Goal: Contribute content

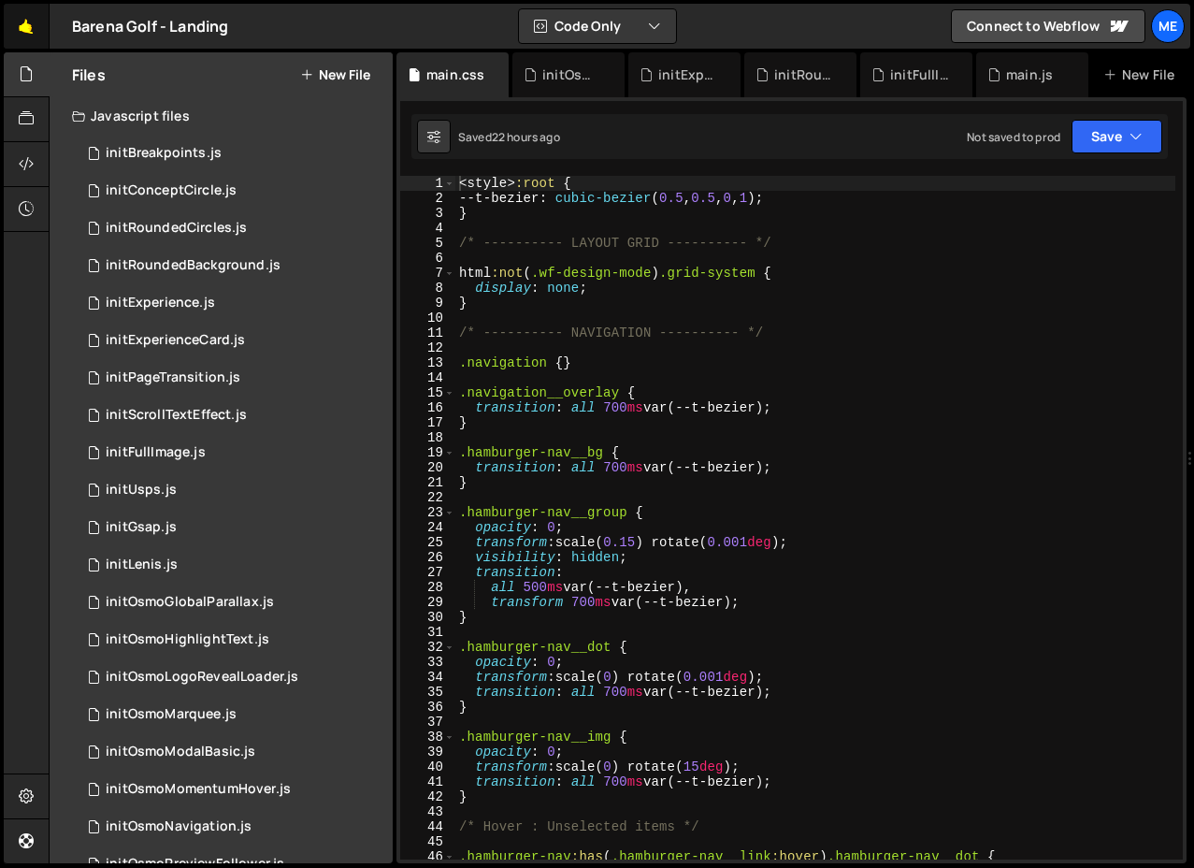
click at [29, 27] on link "🤙" at bounding box center [27, 26] width 46 height 45
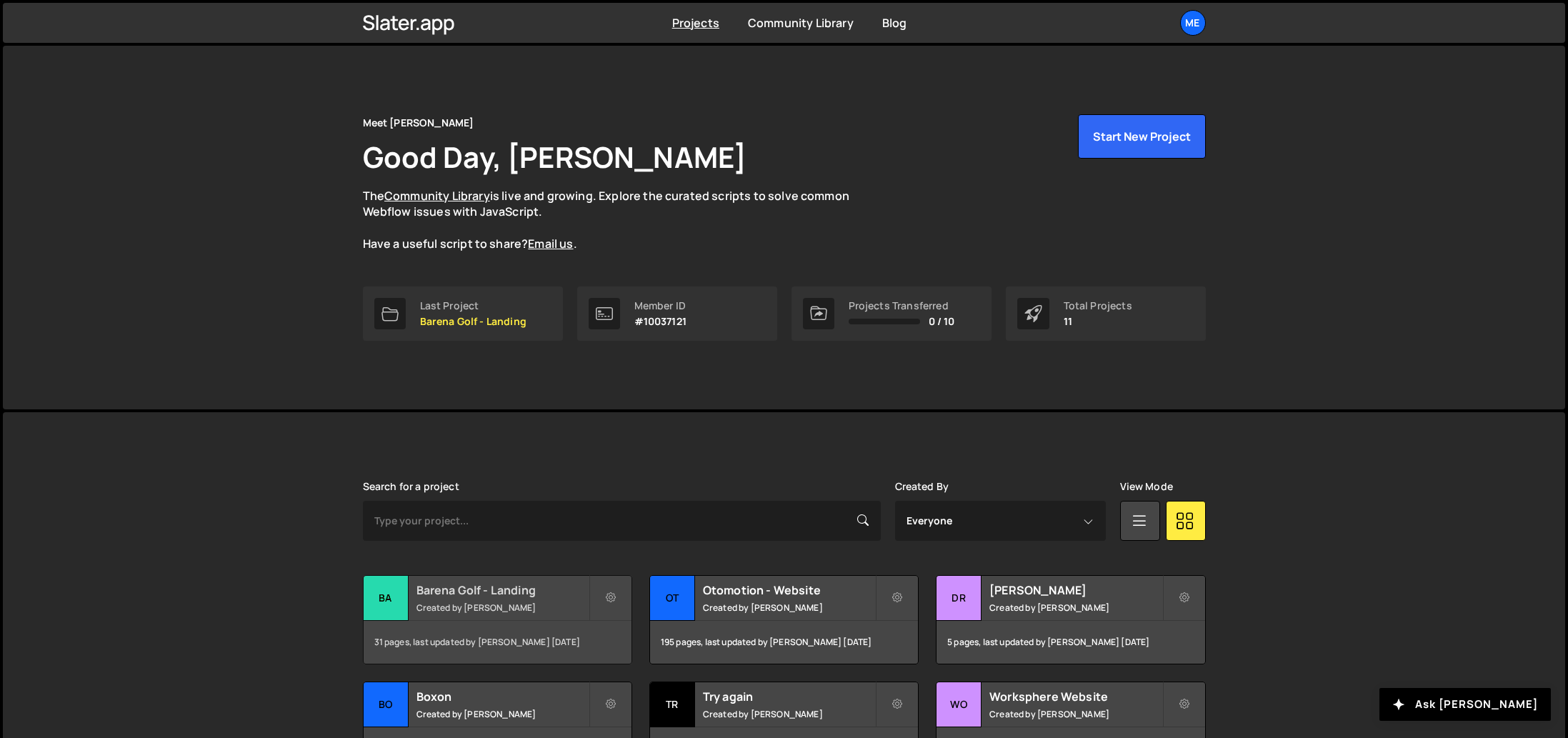
click at [430, 589] on h2 "Barena Golf - Landing" at bounding box center [502, 590] width 172 height 16
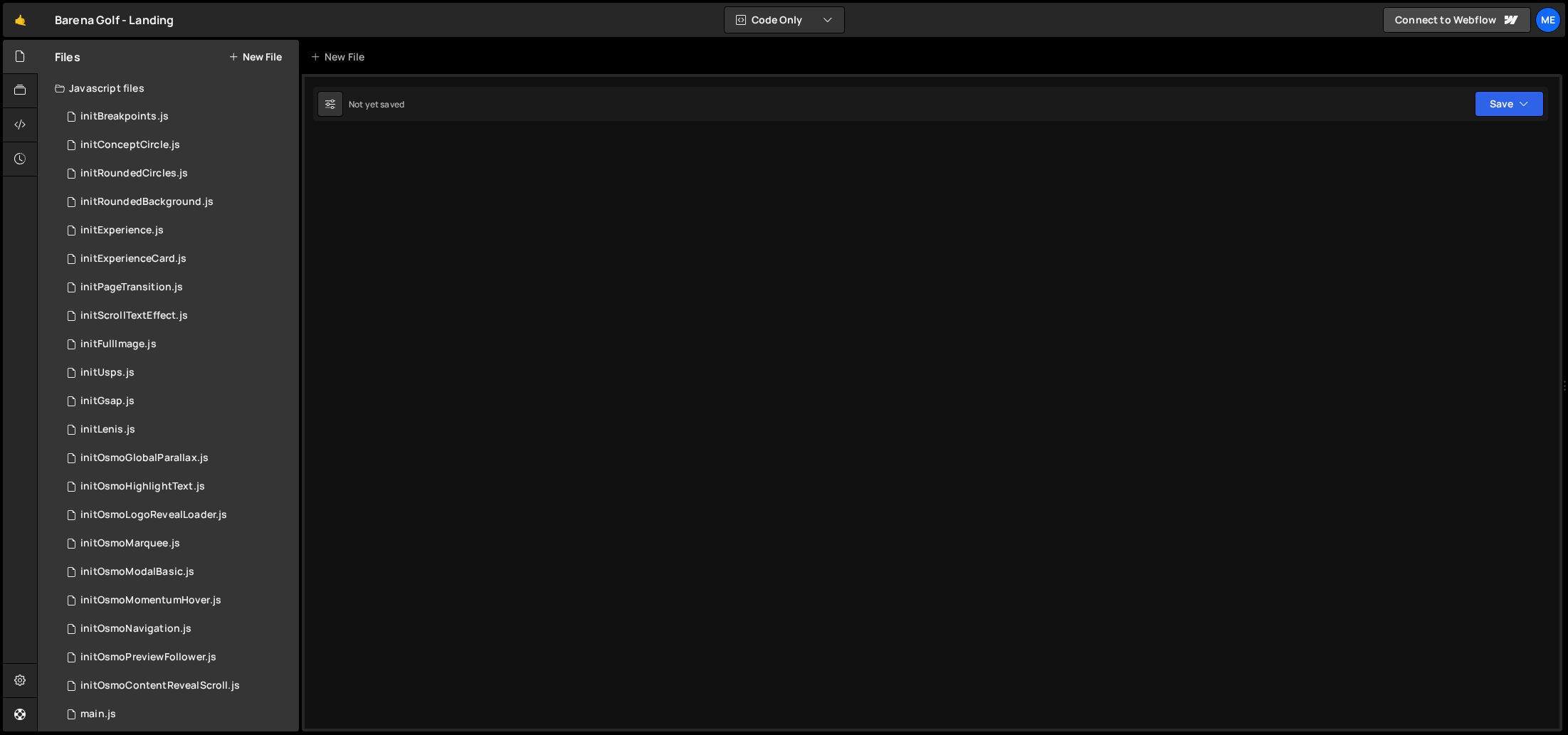
click at [411, 597] on div at bounding box center [932, 402] width 1260 height 657
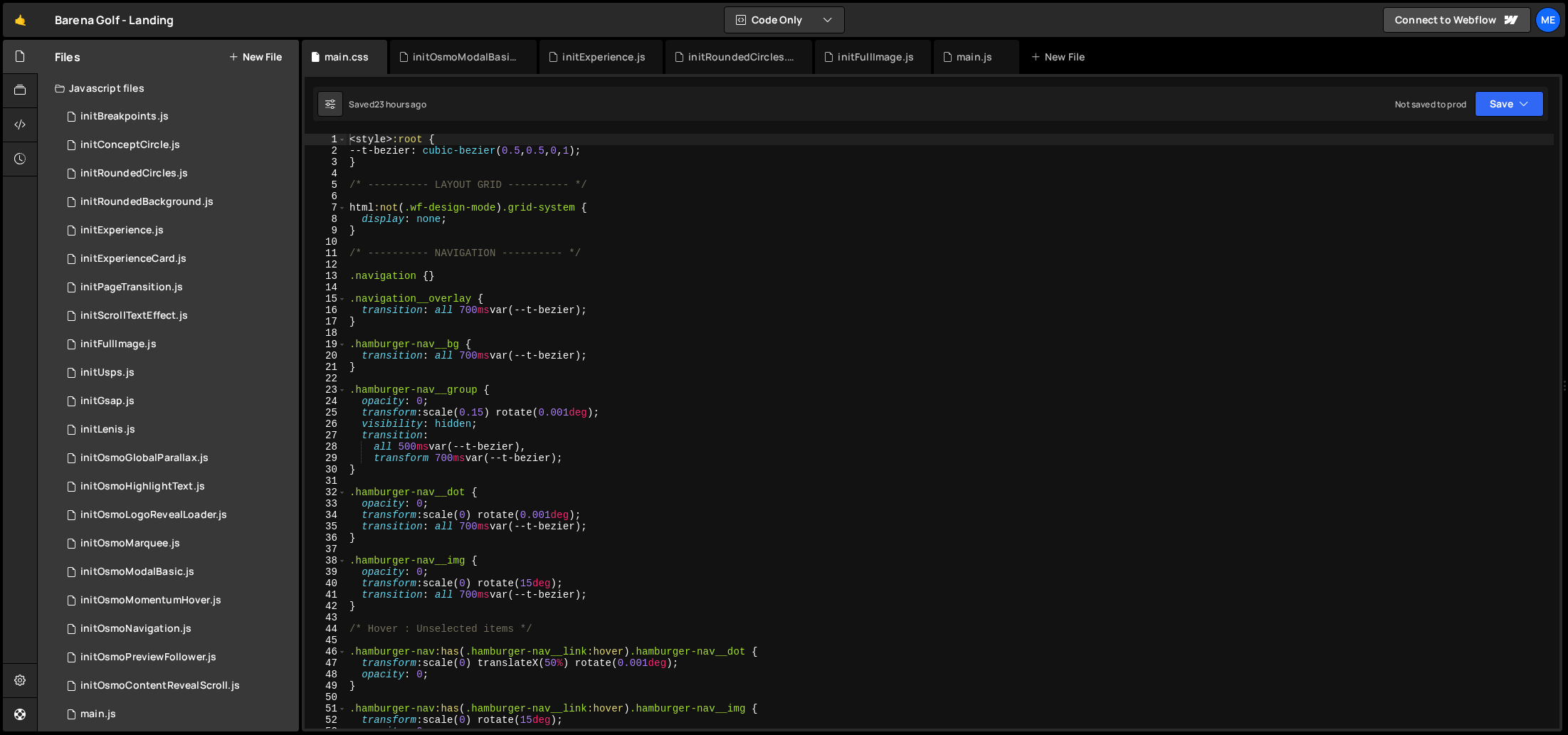
click at [260, 60] on button "New File" at bounding box center [255, 56] width 53 height 11
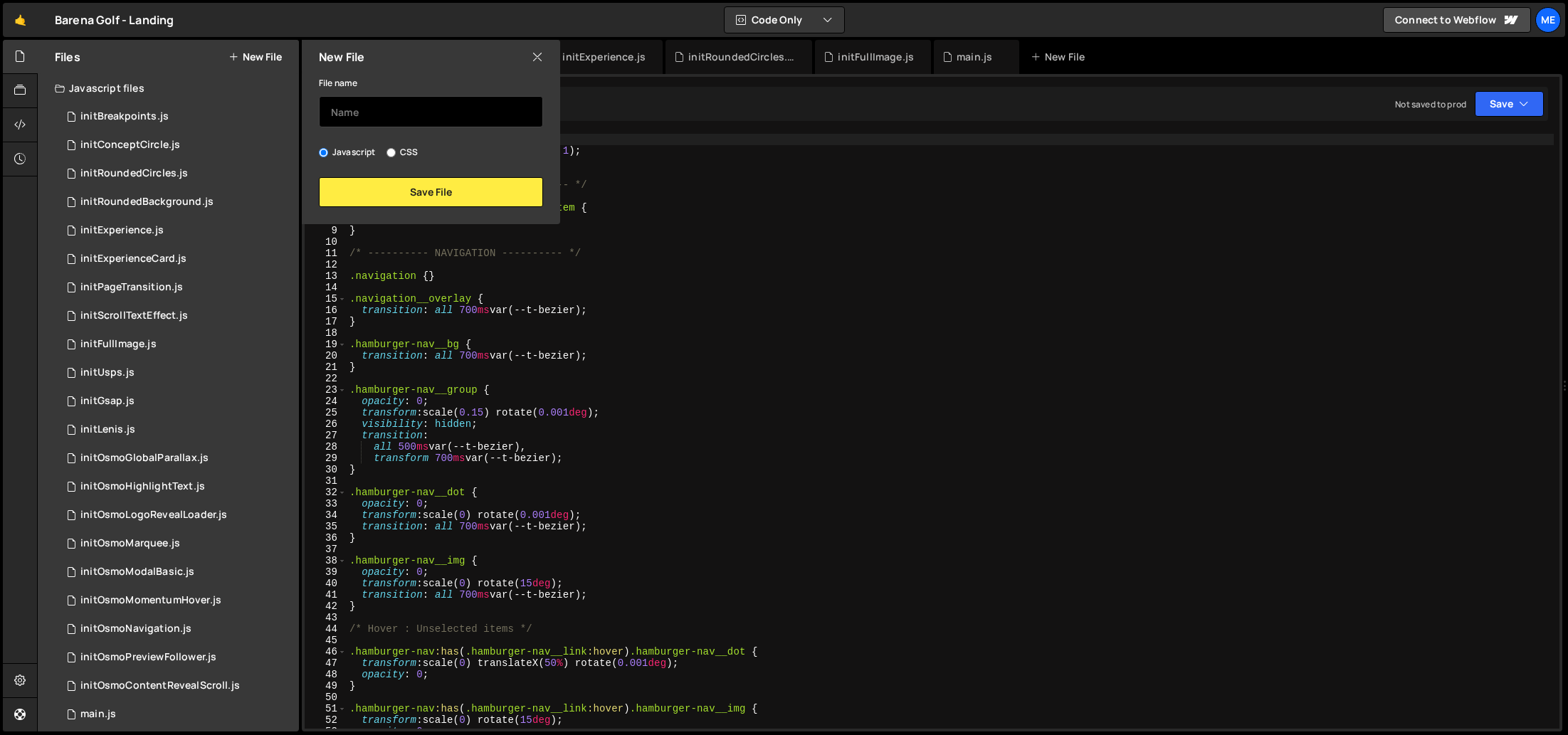
click at [379, 113] on input "text" at bounding box center [431, 111] width 225 height 31
type input "initOsmoAdvancedFormValidation"
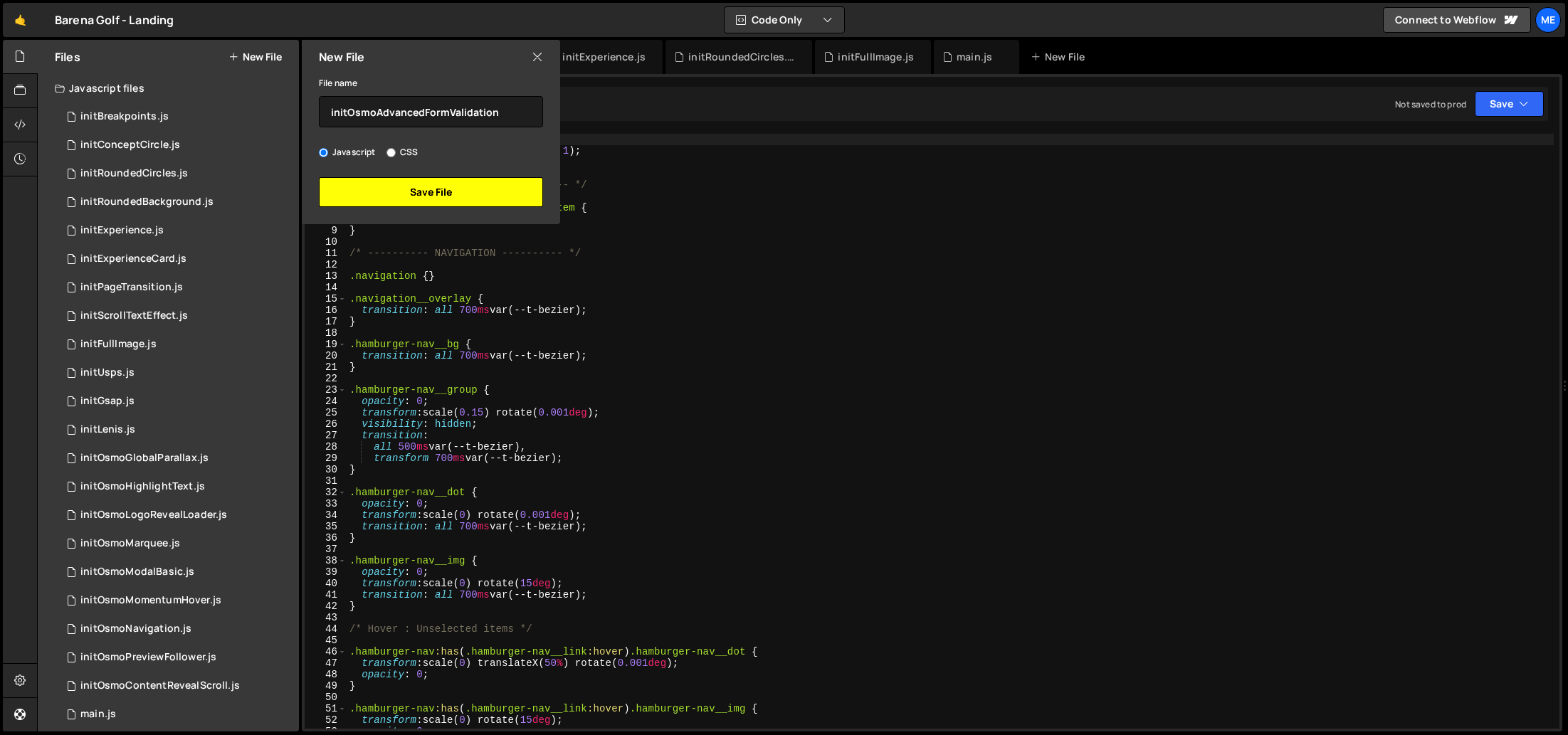
click at [483, 199] on button "Save File" at bounding box center [431, 192] width 225 height 30
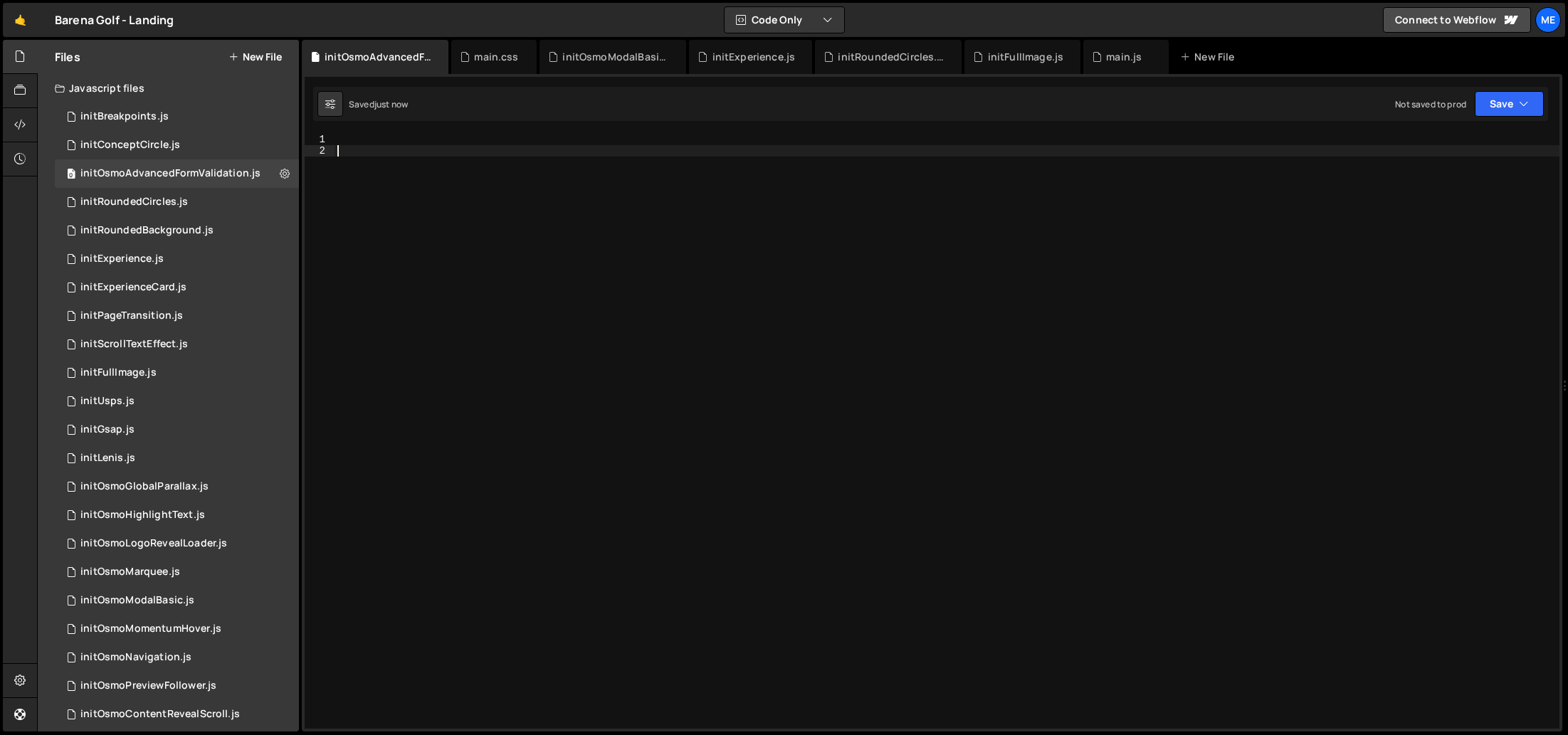
drag, startPoint x: 547, startPoint y: 218, endPoint x: 539, endPoint y: 220, distance: 8.2
click at [547, 218] on div at bounding box center [948, 443] width 1225 height 618
paste textarea "});"
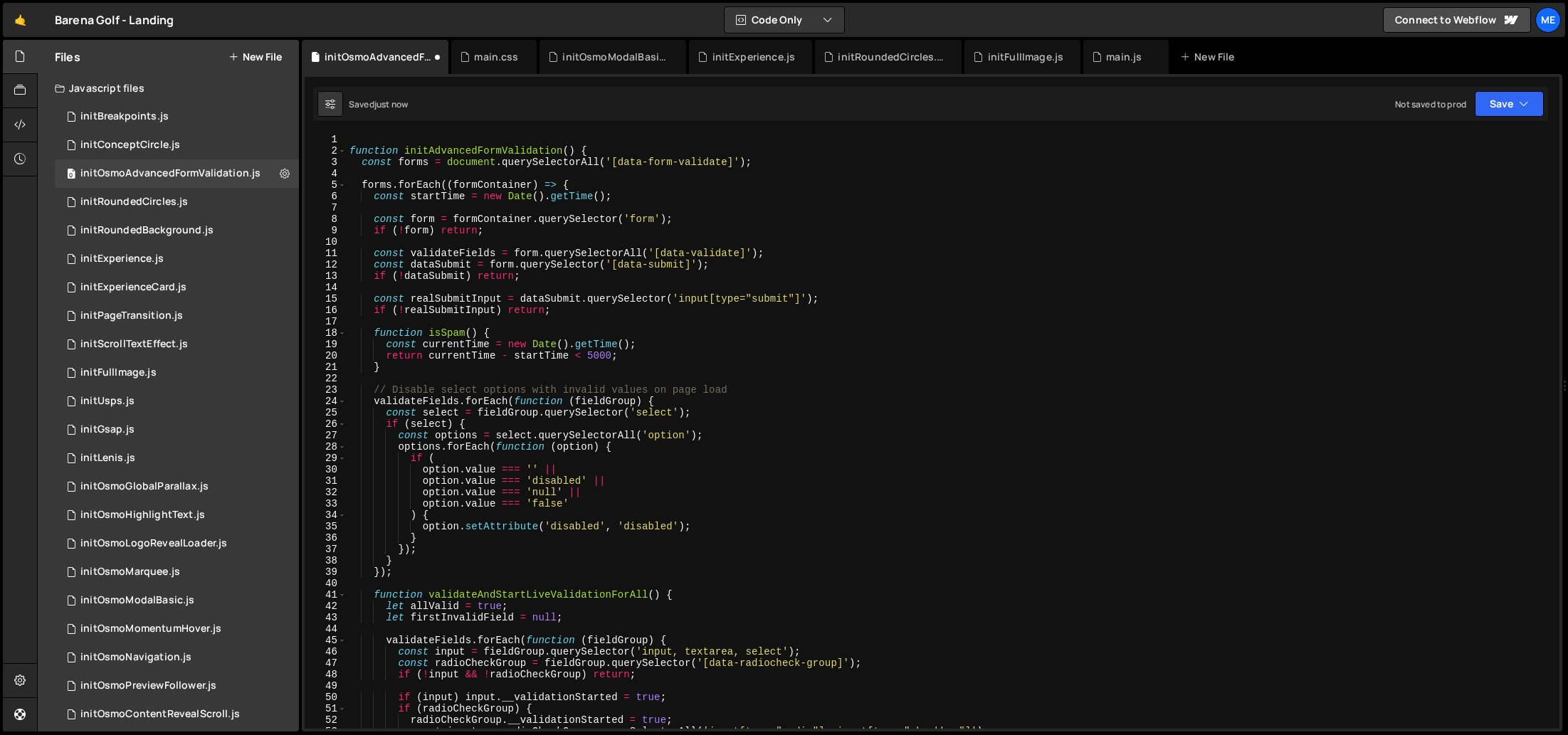
click at [432, 152] on div "function initAdvancedFormValidation ( ) { const forms = document . querySelecto…" at bounding box center [950, 443] width 1207 height 618
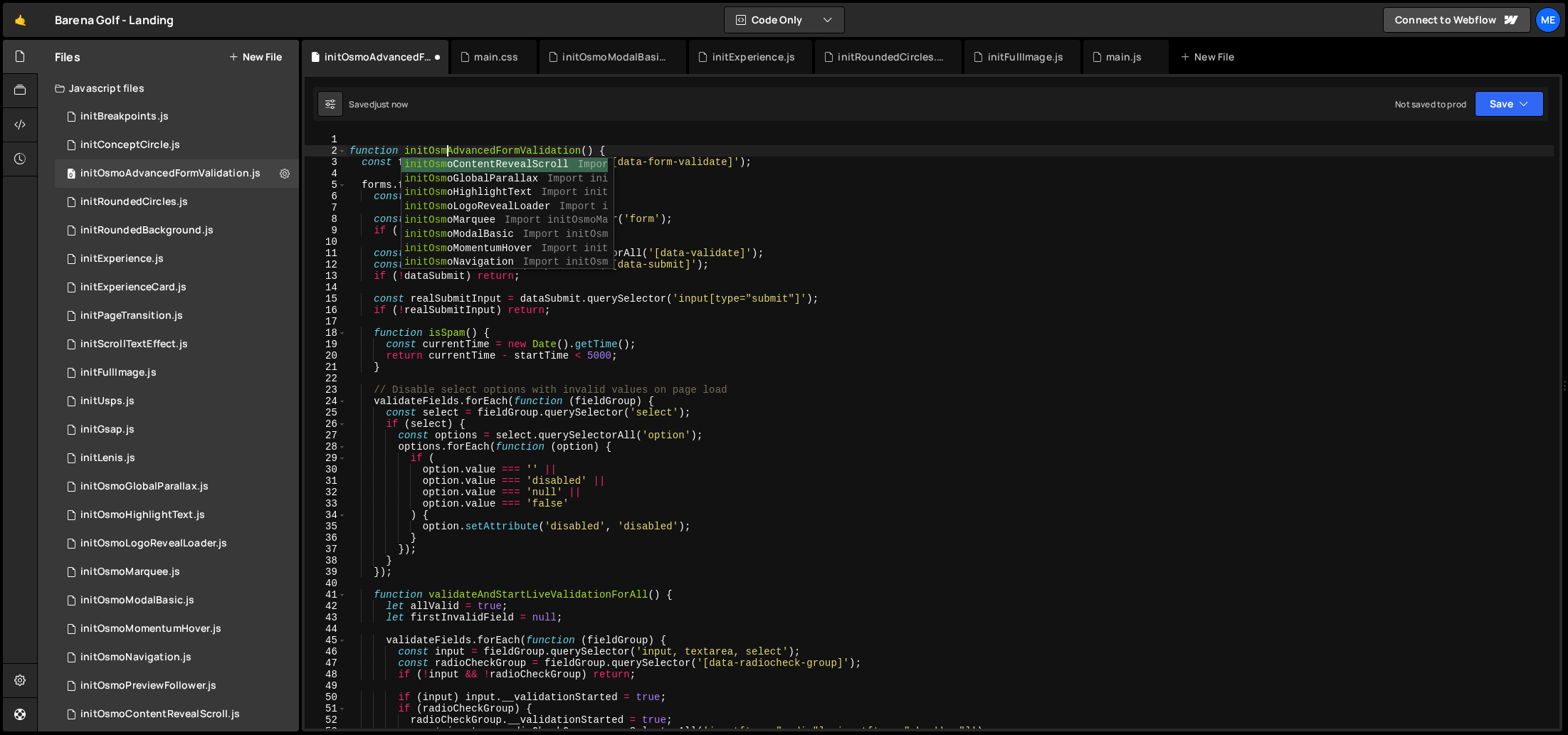
scroll to position [0, 7]
click at [515, 149] on div "function initOsmoAdvancedFormValidation ( ) { const forms = document . querySel…" at bounding box center [950, 443] width 1207 height 618
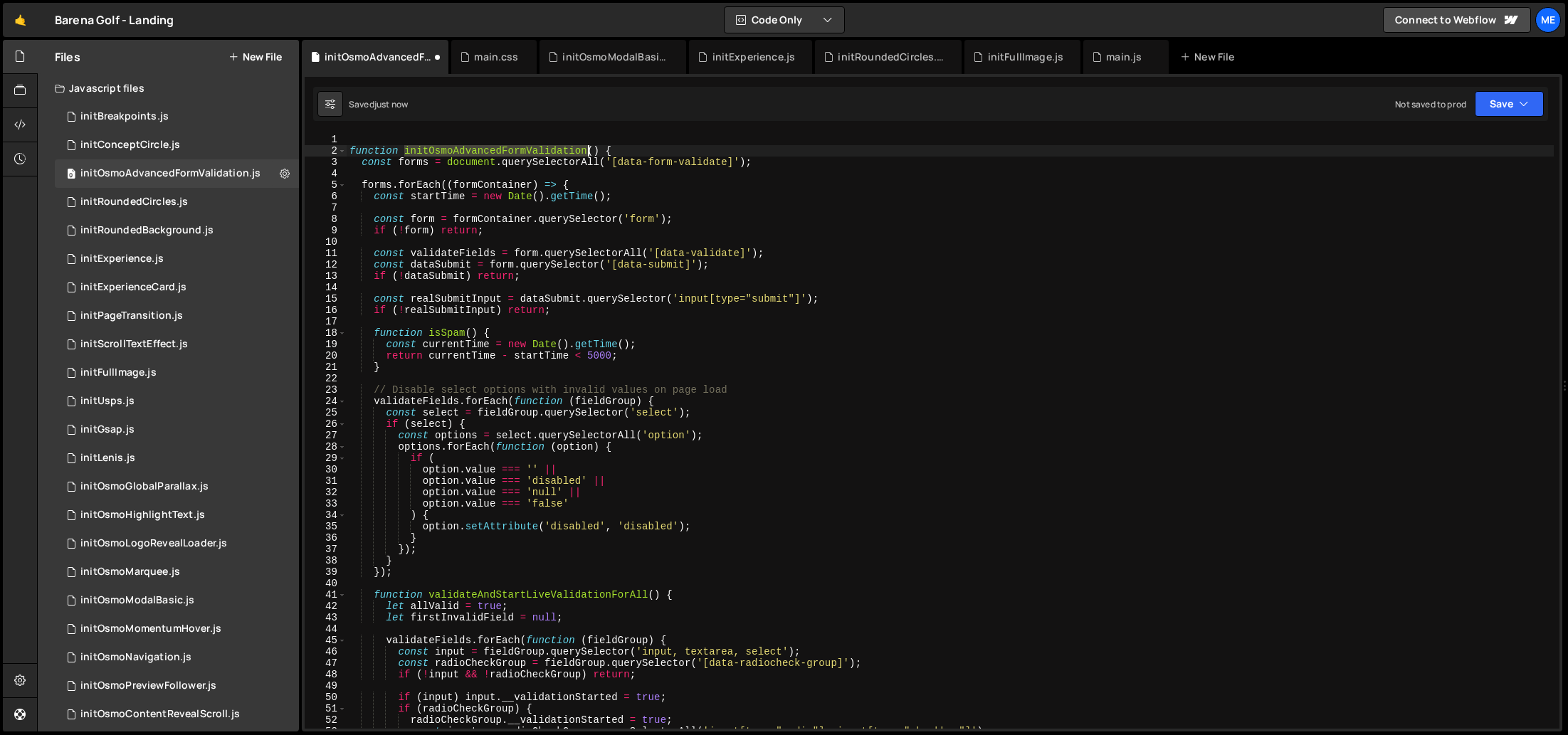
click at [515, 149] on div "function initOsmoAdvancedFormValidation ( ) { const forms = document . querySel…" at bounding box center [950, 443] width 1207 height 618
click at [642, 145] on div "function initOsmoAdvancedFormValidation ( ) { const forms = document . querySel…" at bounding box center [950, 443] width 1207 height 618
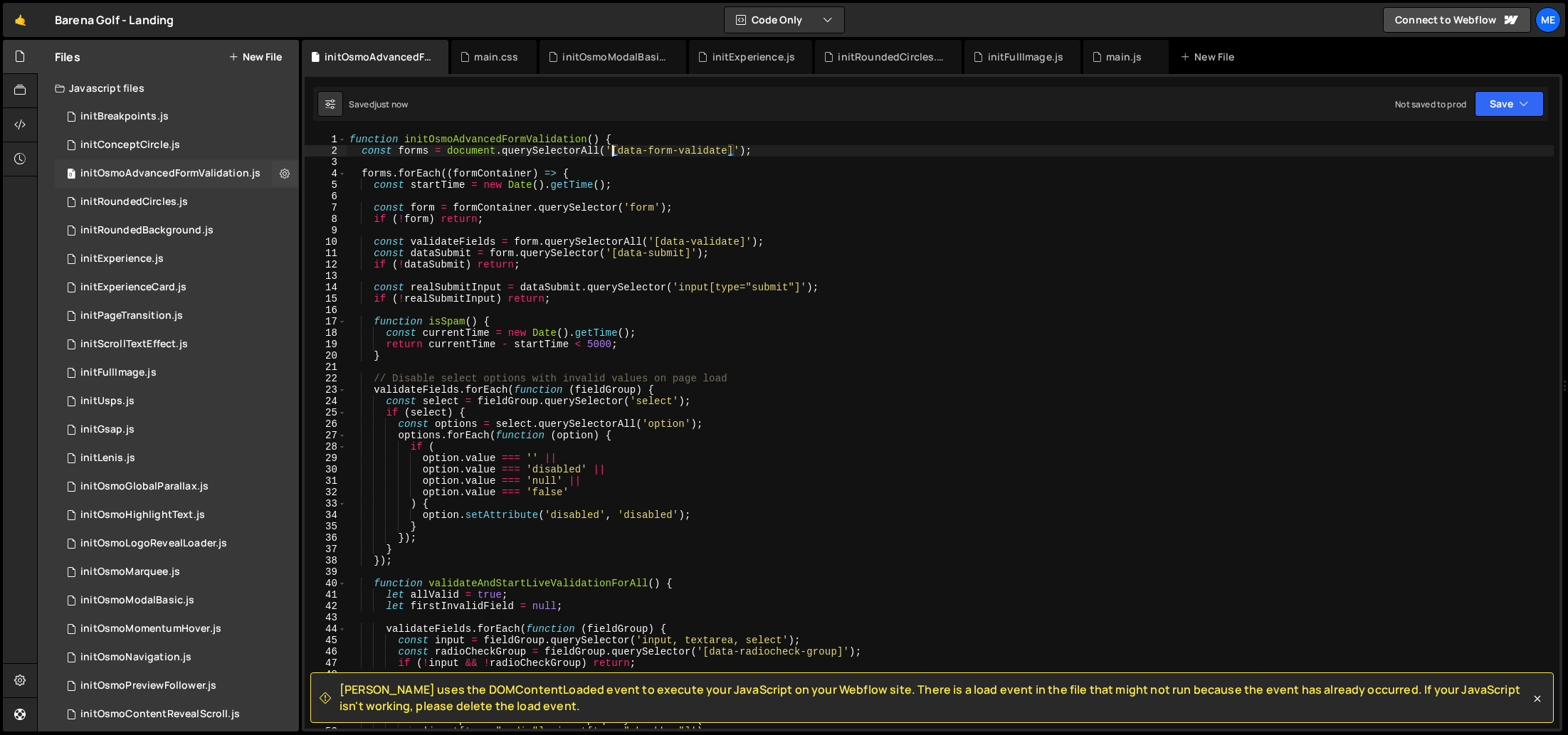
type textarea "const forms = document.querySelectorAll('[data-form-validate]');"
click at [281, 456] on icon at bounding box center [285, 458] width 10 height 14
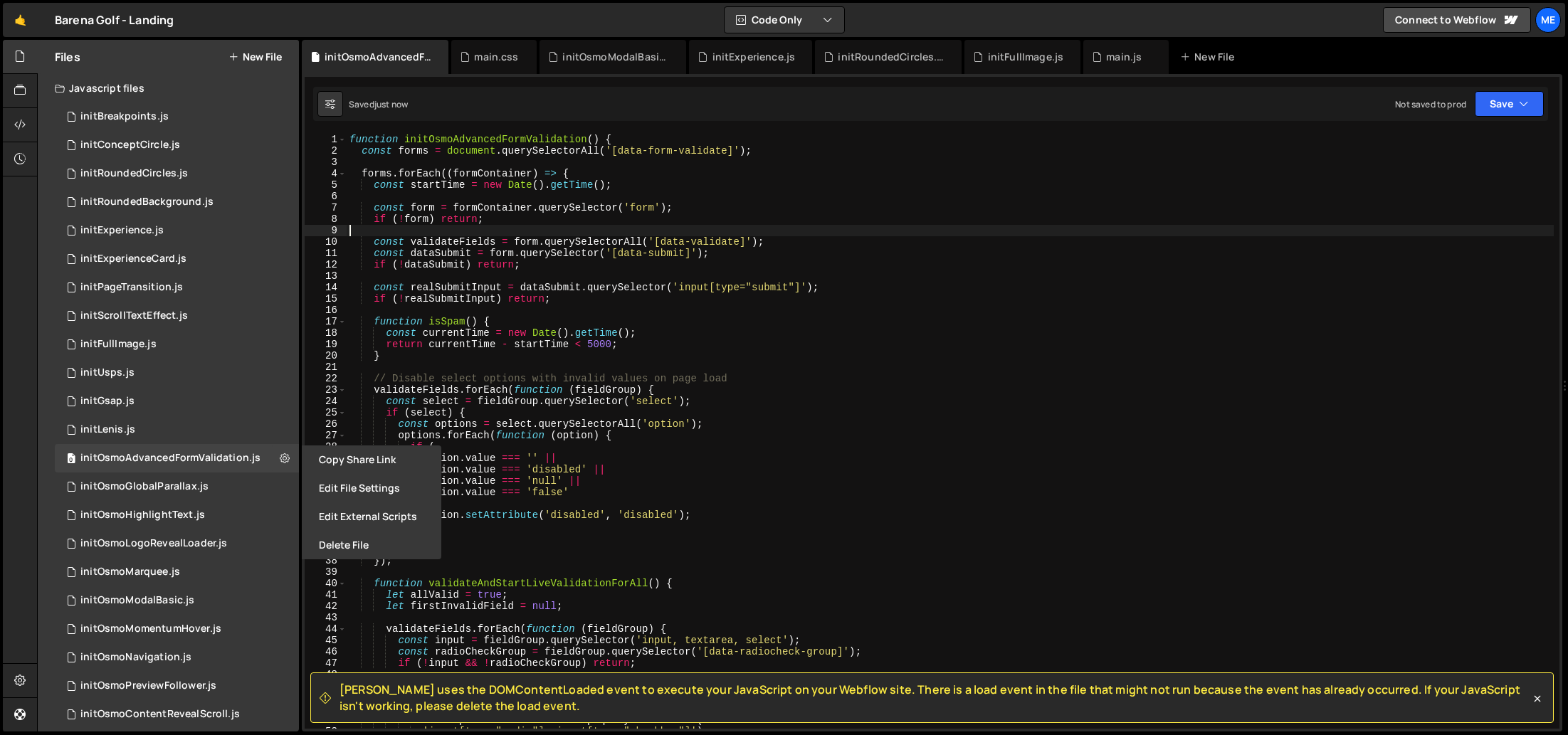
click at [625, 236] on div "function initOsmoAdvancedFormValidation ( ) { const forms = document . querySel…" at bounding box center [950, 443] width 1207 height 618
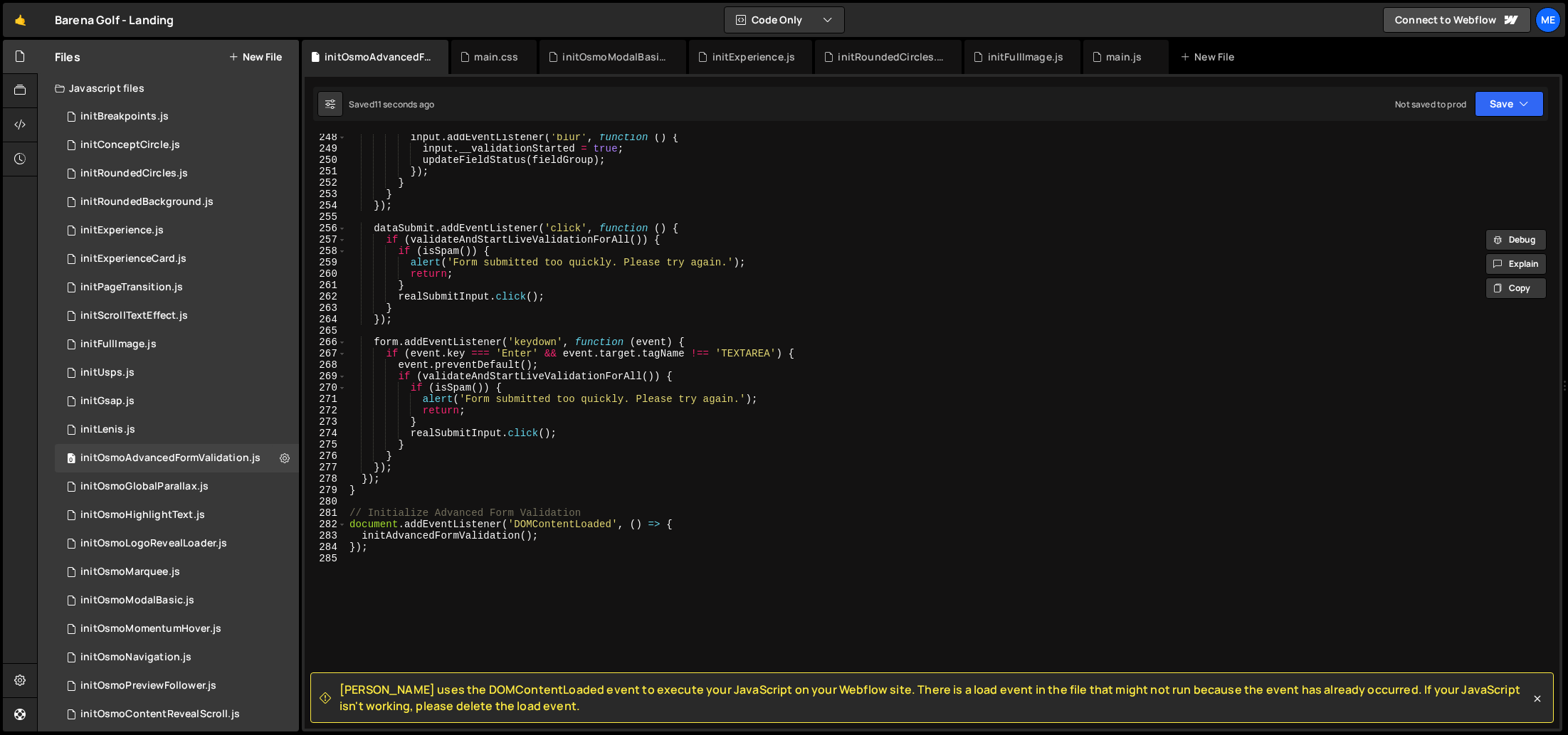
scroll to position [2942, 0]
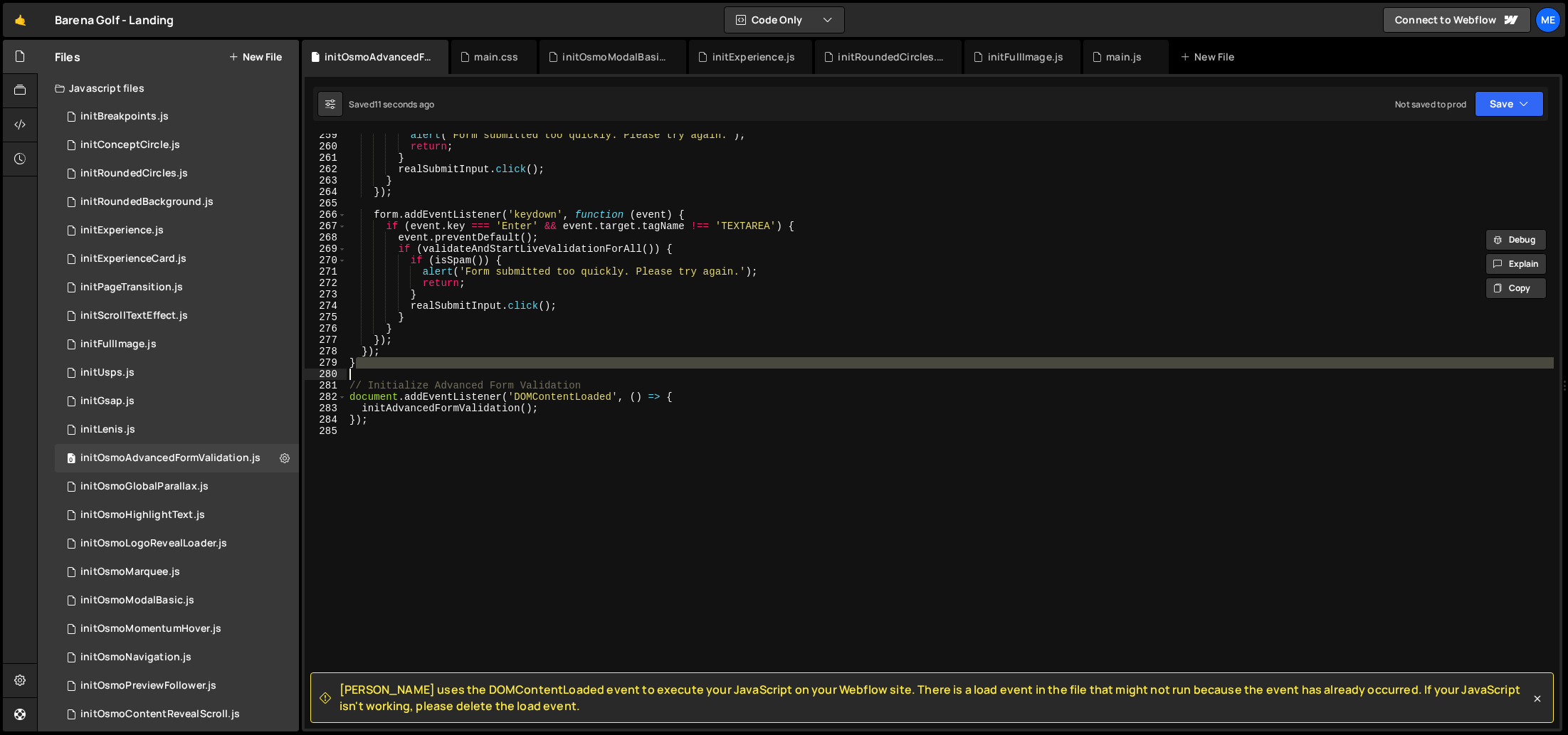
drag, startPoint x: 469, startPoint y: 378, endPoint x: 605, endPoint y: 530, distance: 204.0
click at [611, 531] on div "alert ( 'Form submitted too quickly. Please try again.' ) ; return ; } realSubm…" at bounding box center [950, 438] width 1207 height 618
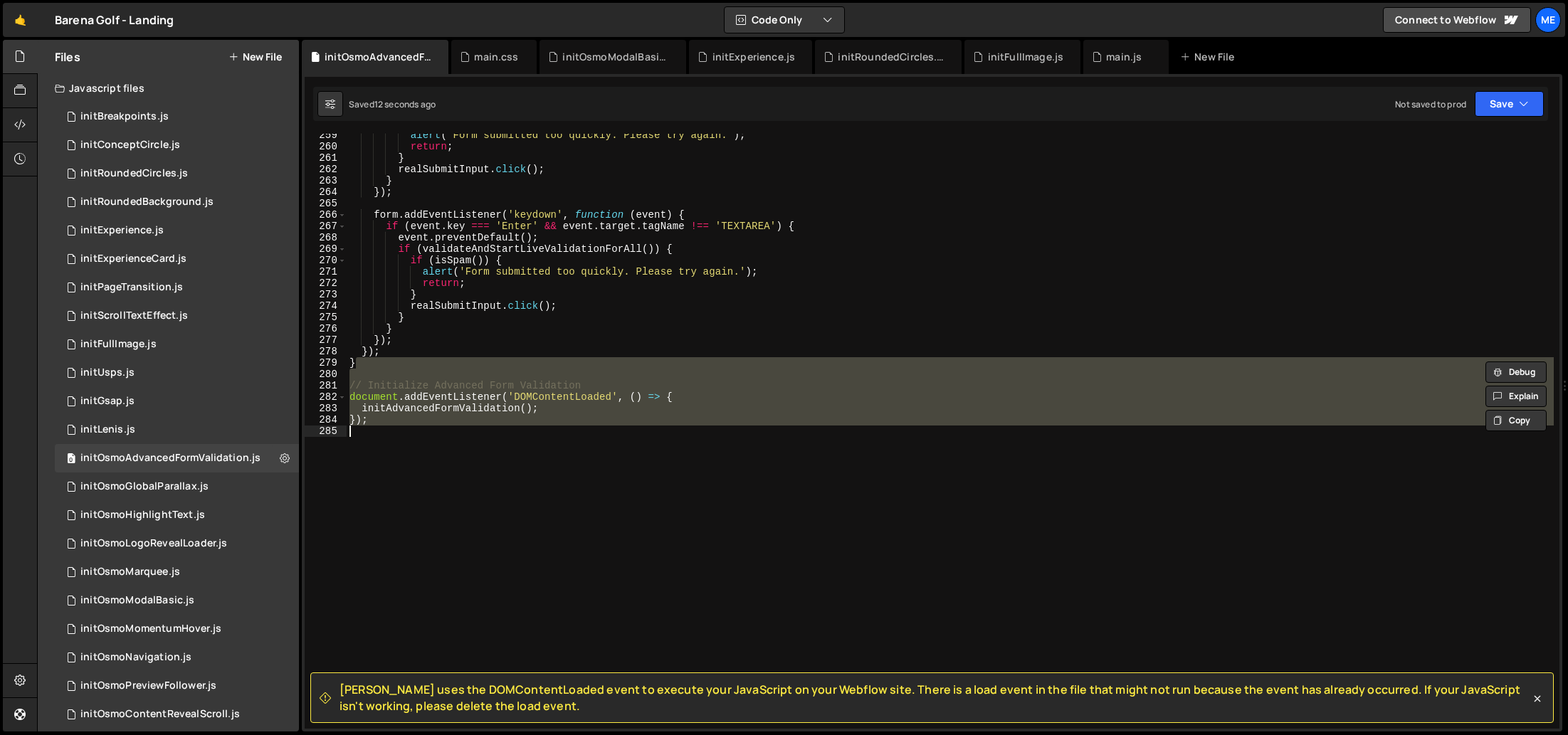
type textarea "}"
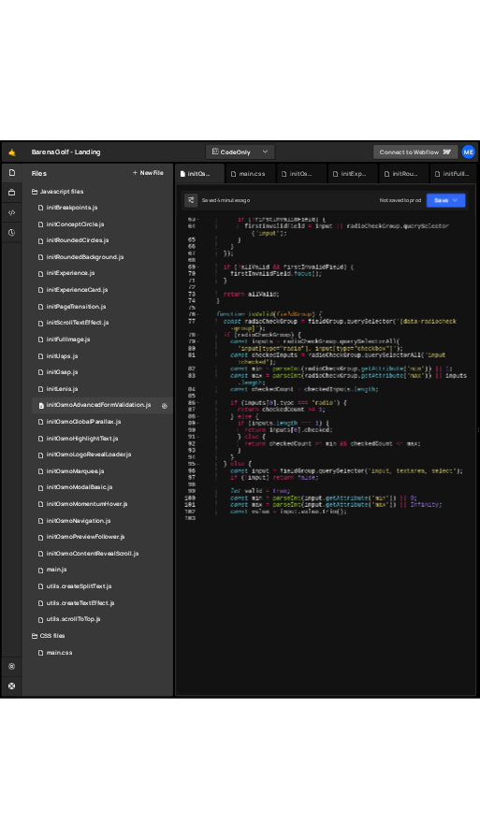
scroll to position [990, 0]
